Goal: Information Seeking & Learning: Learn about a topic

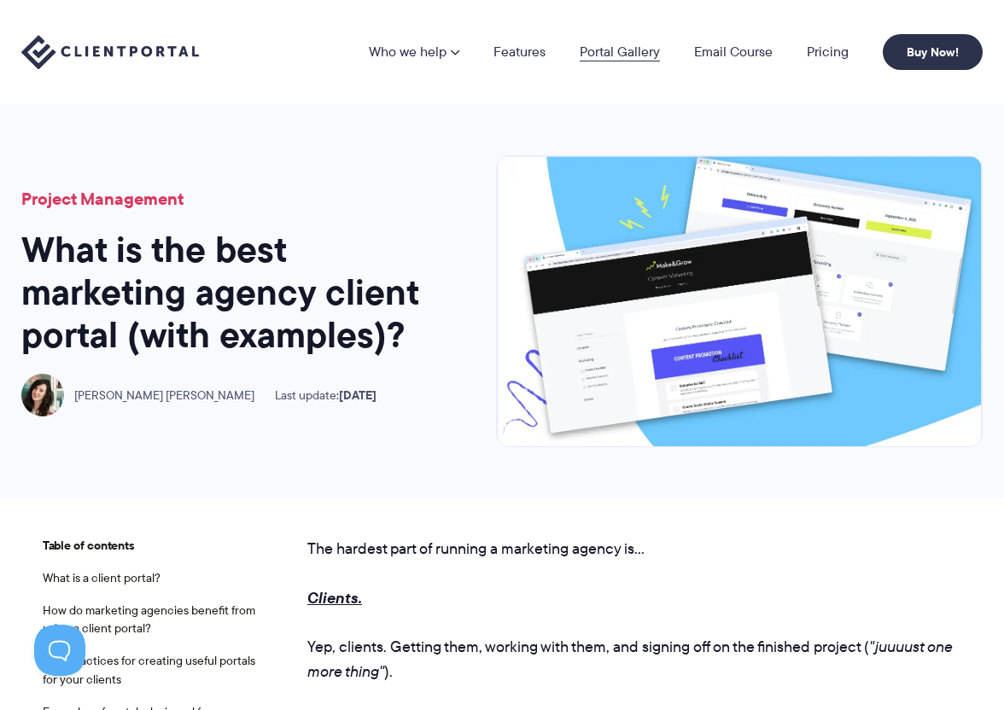
click at [633, 50] on link "Portal Gallery" at bounding box center [620, 52] width 80 height 14
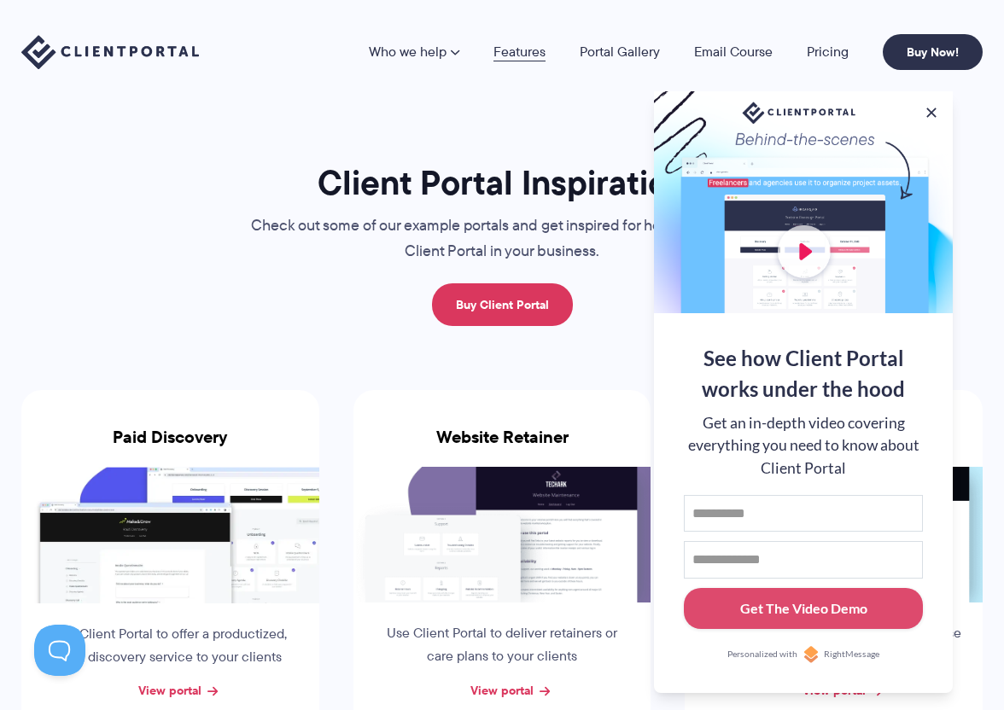
click at [534, 49] on link "Features" at bounding box center [519, 52] width 52 height 14
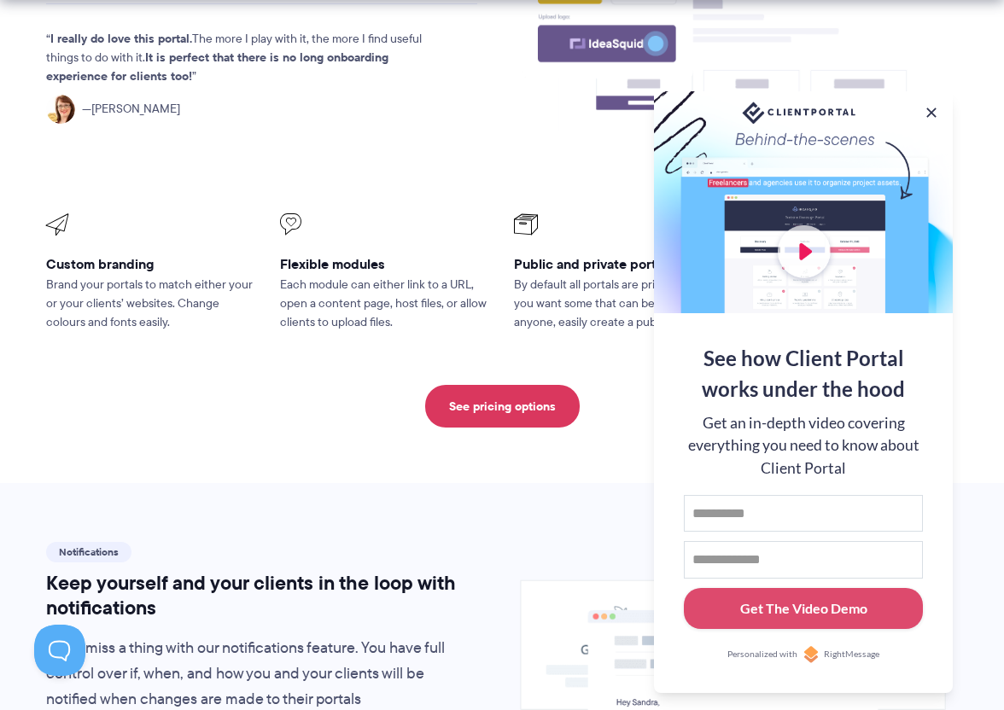
scroll to position [684, 0]
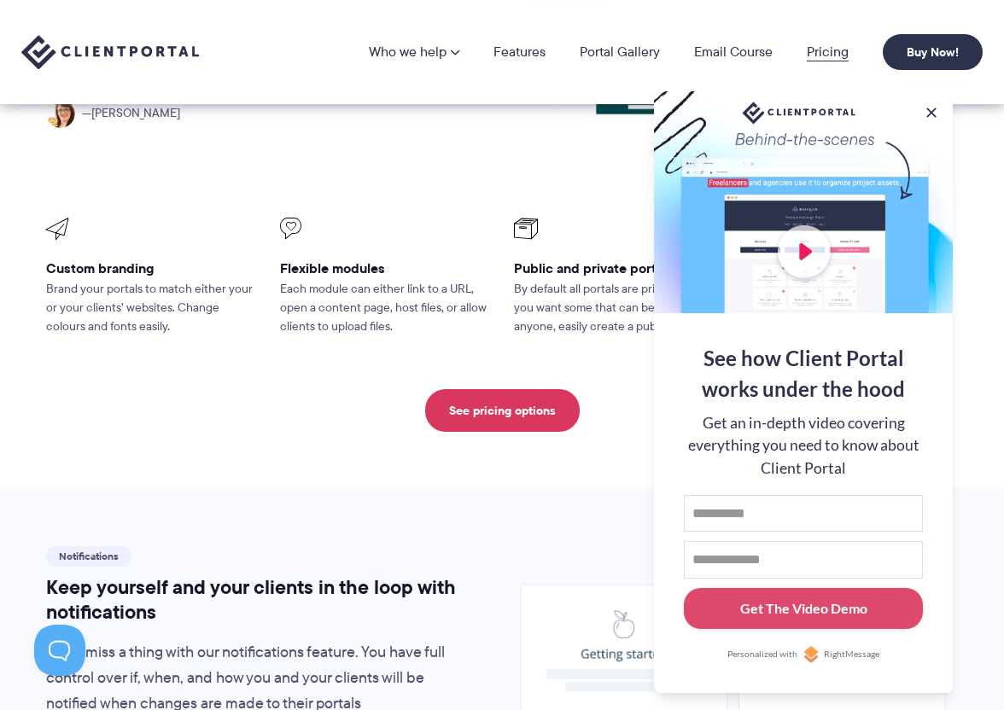
click at [827, 50] on link "Pricing" at bounding box center [828, 52] width 42 height 14
drag, startPoint x: 926, startPoint y: 109, endPoint x: 899, endPoint y: 94, distance: 31.3
click at [926, 108] on button at bounding box center [931, 112] width 17 height 17
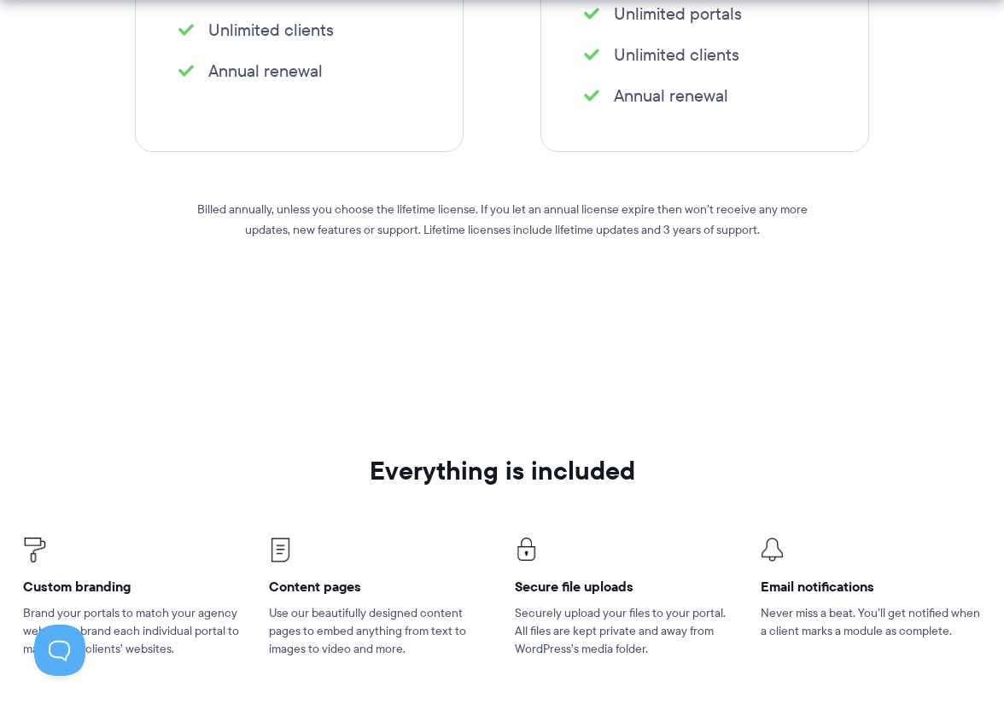
scroll to position [726, 0]
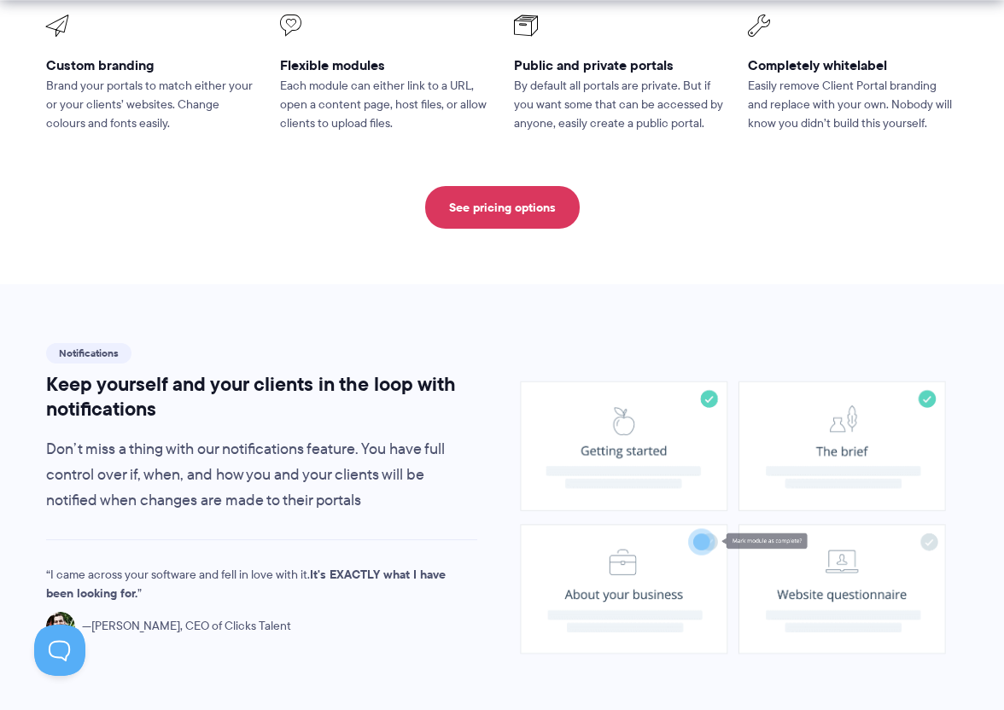
scroll to position [954, 0]
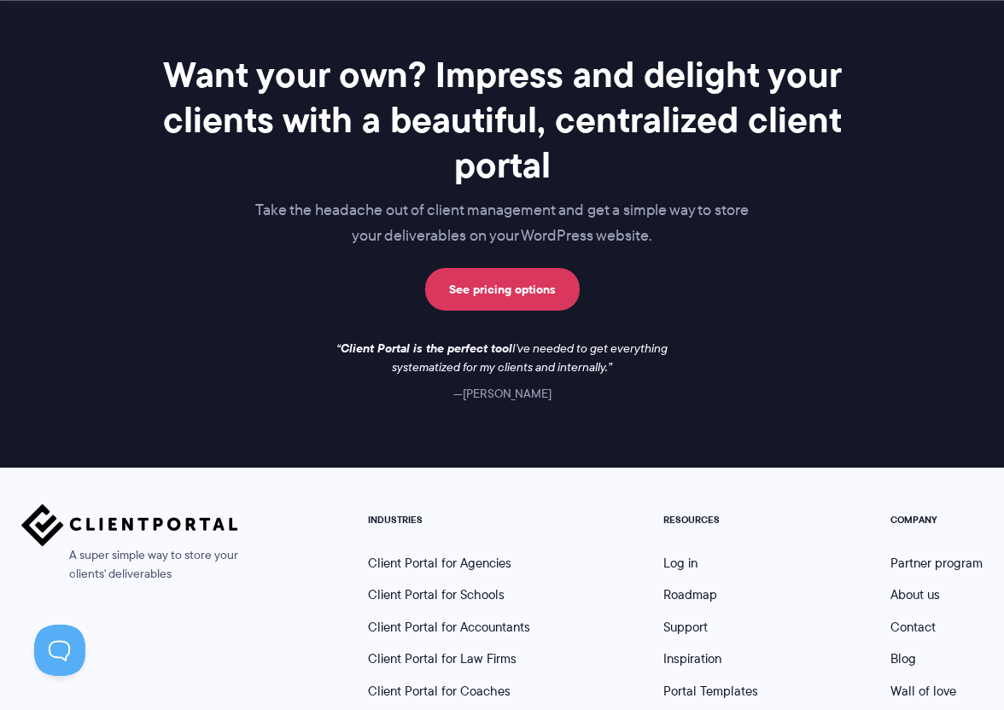
scroll to position [2187, 0]
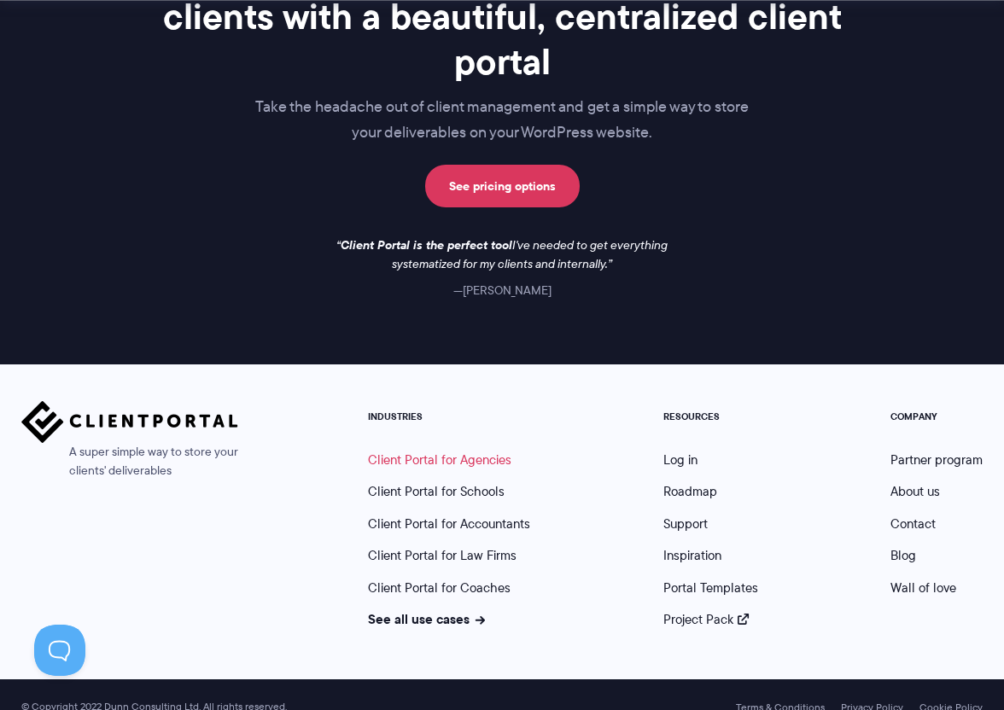
click at [480, 451] on link "Client Portal for Agencies" at bounding box center [439, 460] width 143 height 19
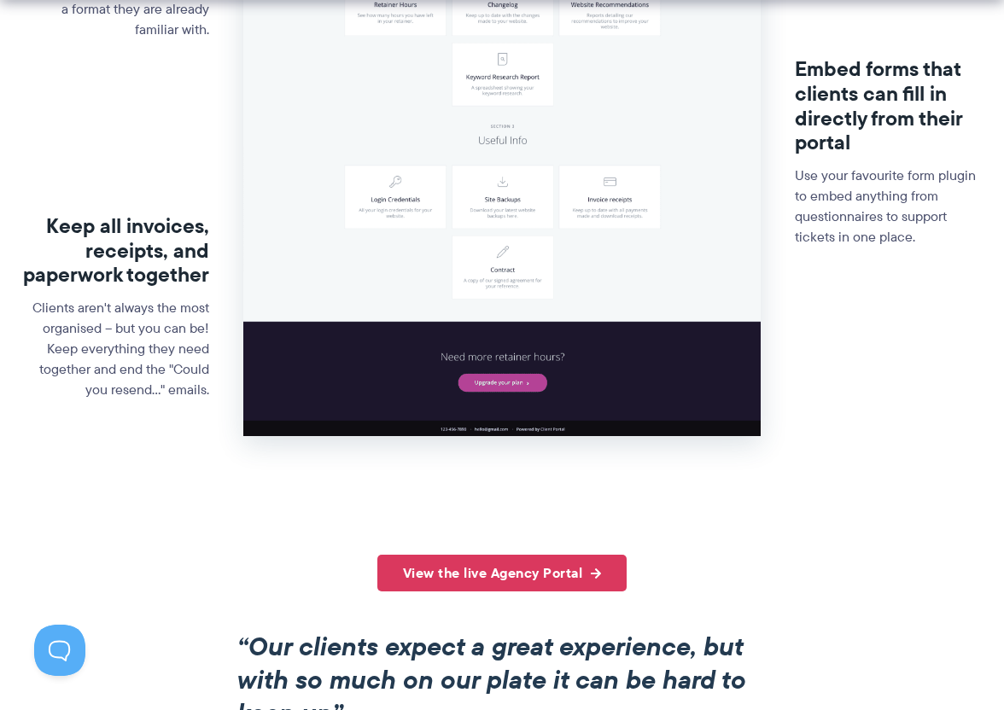
scroll to position [884, 0]
